Goal: Entertainment & Leisure: Consume media (video, audio)

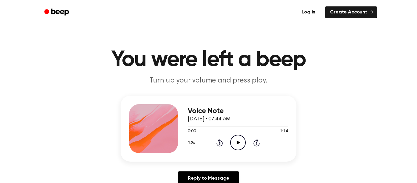
click at [241, 142] on icon "Play Audio" at bounding box center [238, 143] width 16 height 16
click at [226, 83] on p "Turn up your volume and press play." at bounding box center [208, 81] width 234 height 10
click at [237, 141] on icon "Play Audio" at bounding box center [238, 143] width 16 height 16
click at [193, 143] on button "1.0x" at bounding box center [192, 142] width 9 height 10
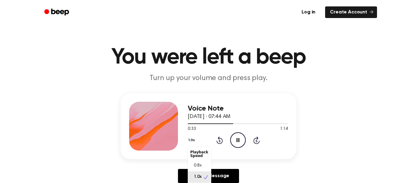
scroll to position [3, 0]
click at [195, 159] on div "0.8x" at bounding box center [199, 162] width 23 height 11
click at [190, 139] on button "0.8x" at bounding box center [193, 140] width 10 height 10
click at [202, 173] on div "1.0x" at bounding box center [199, 176] width 23 height 11
